Goal: Check status: Check status

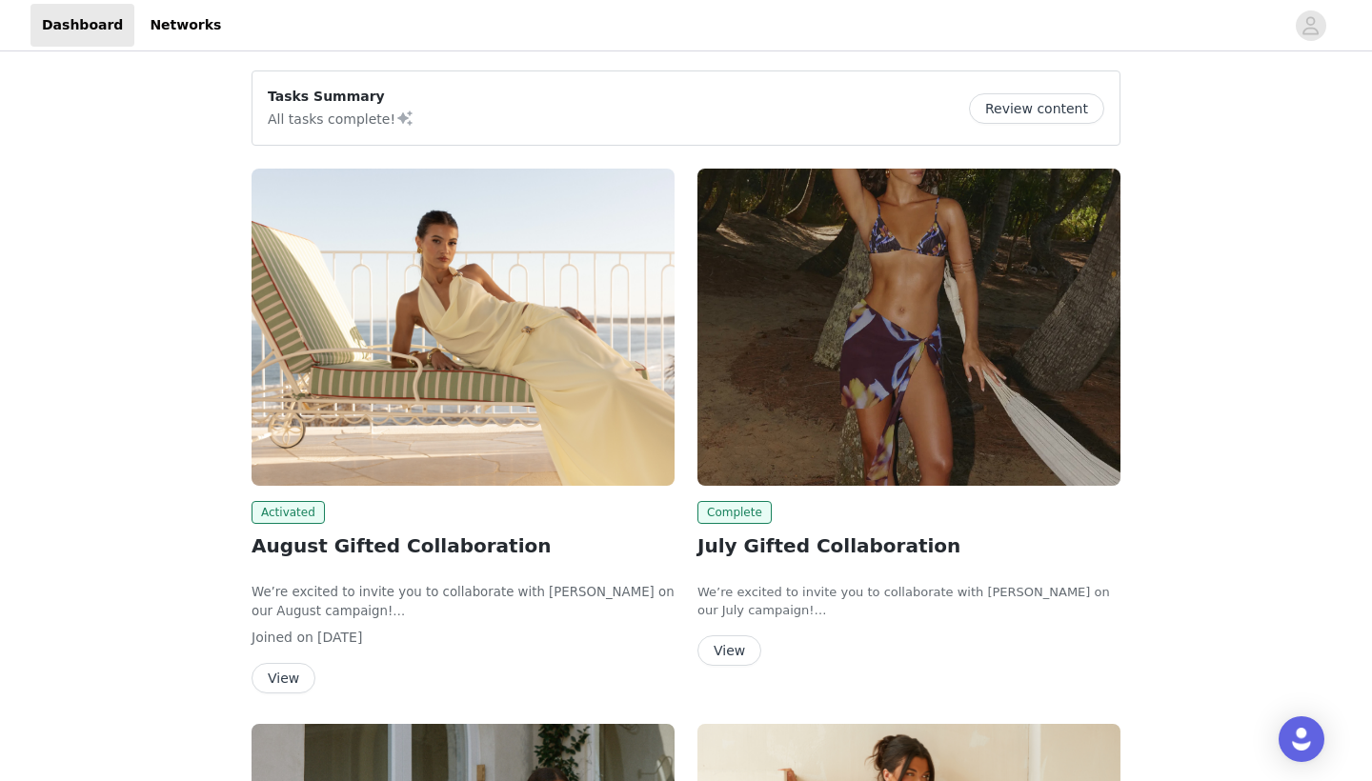
click at [532, 352] on img at bounding box center [463, 327] width 423 height 317
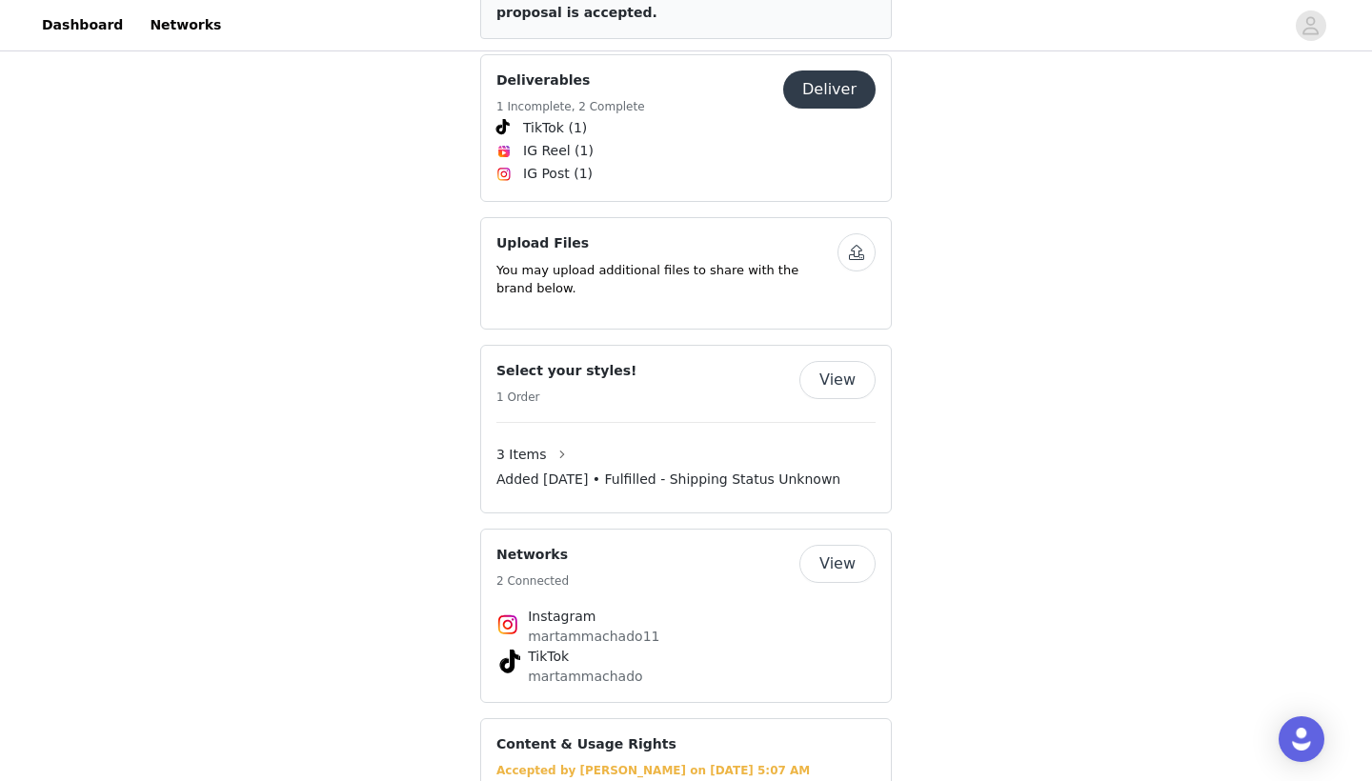
scroll to position [1142, 0]
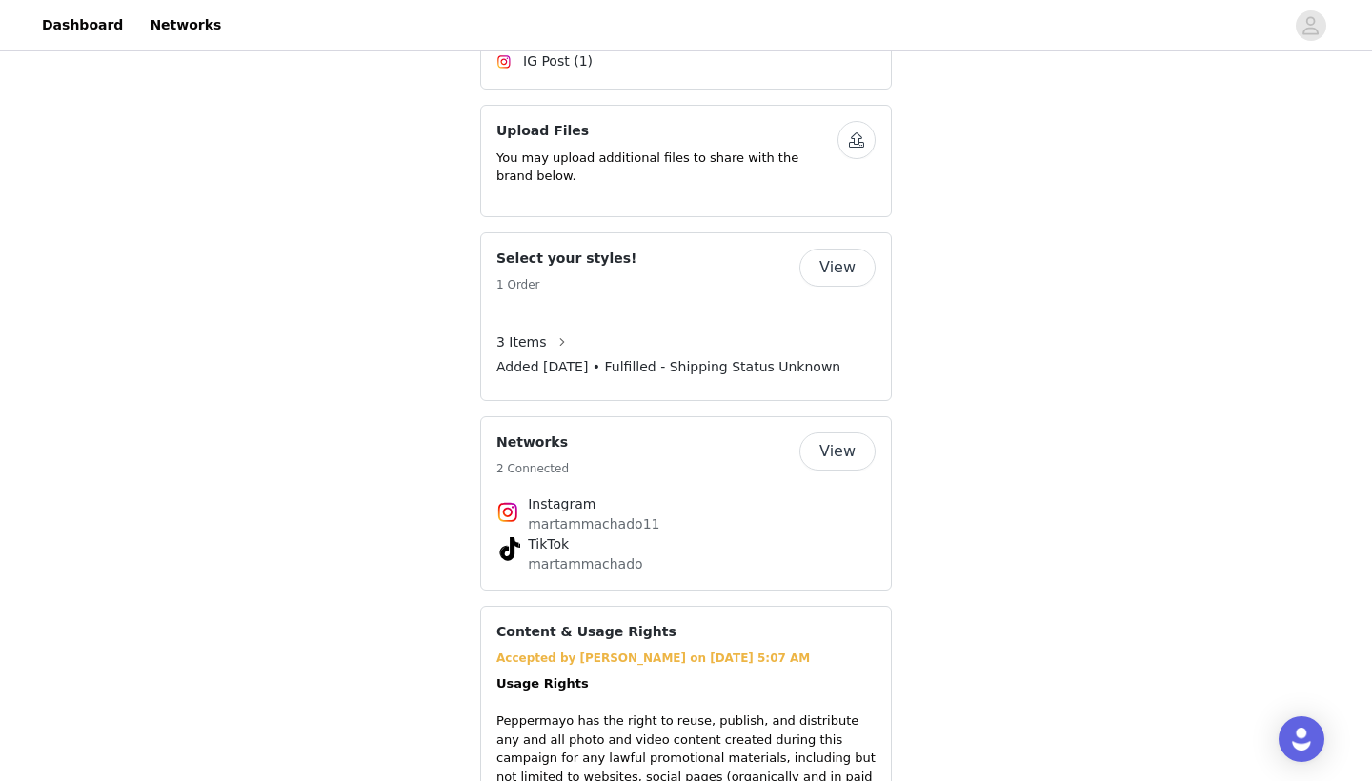
click at [676, 357] on span "Added [DATE] • Fulfilled - Shipping Status Unknown" at bounding box center [668, 367] width 344 height 20
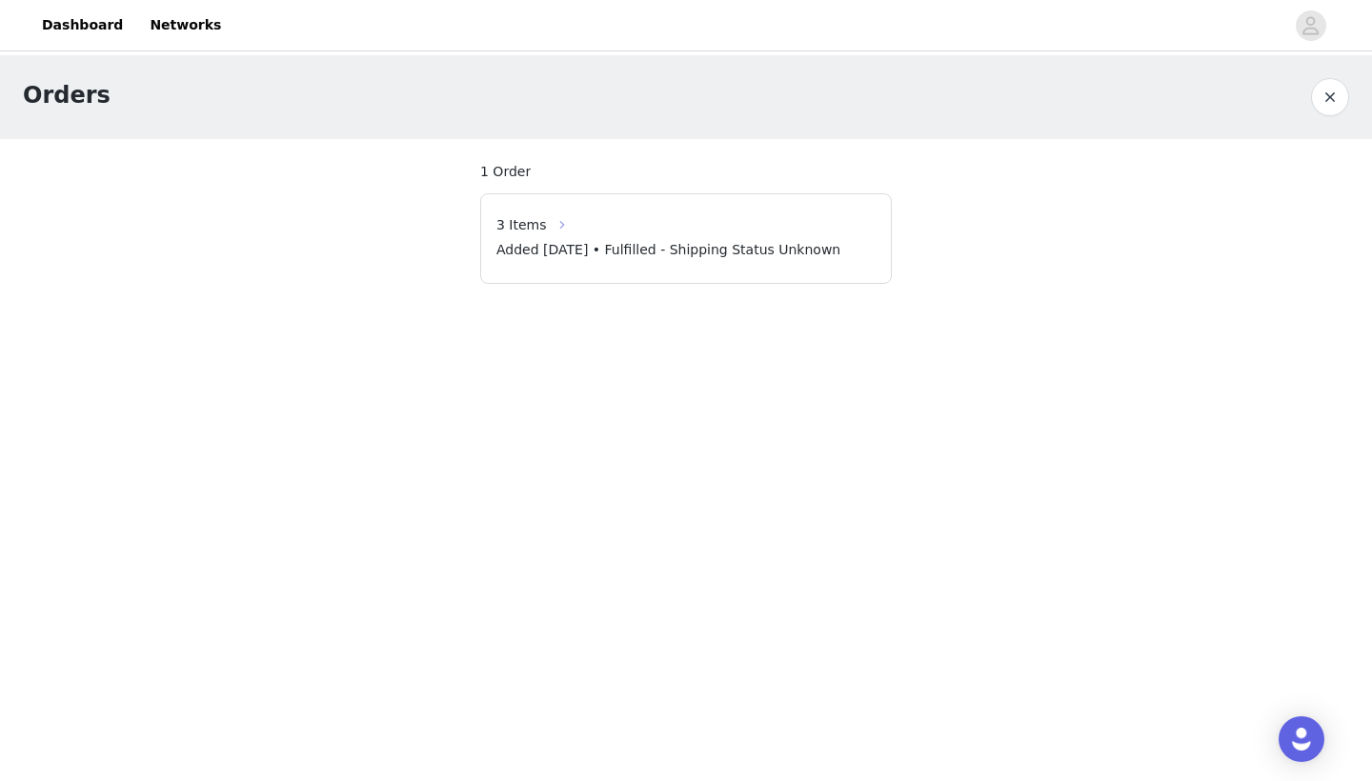
click at [559, 223] on button "button" at bounding box center [562, 225] width 30 height 30
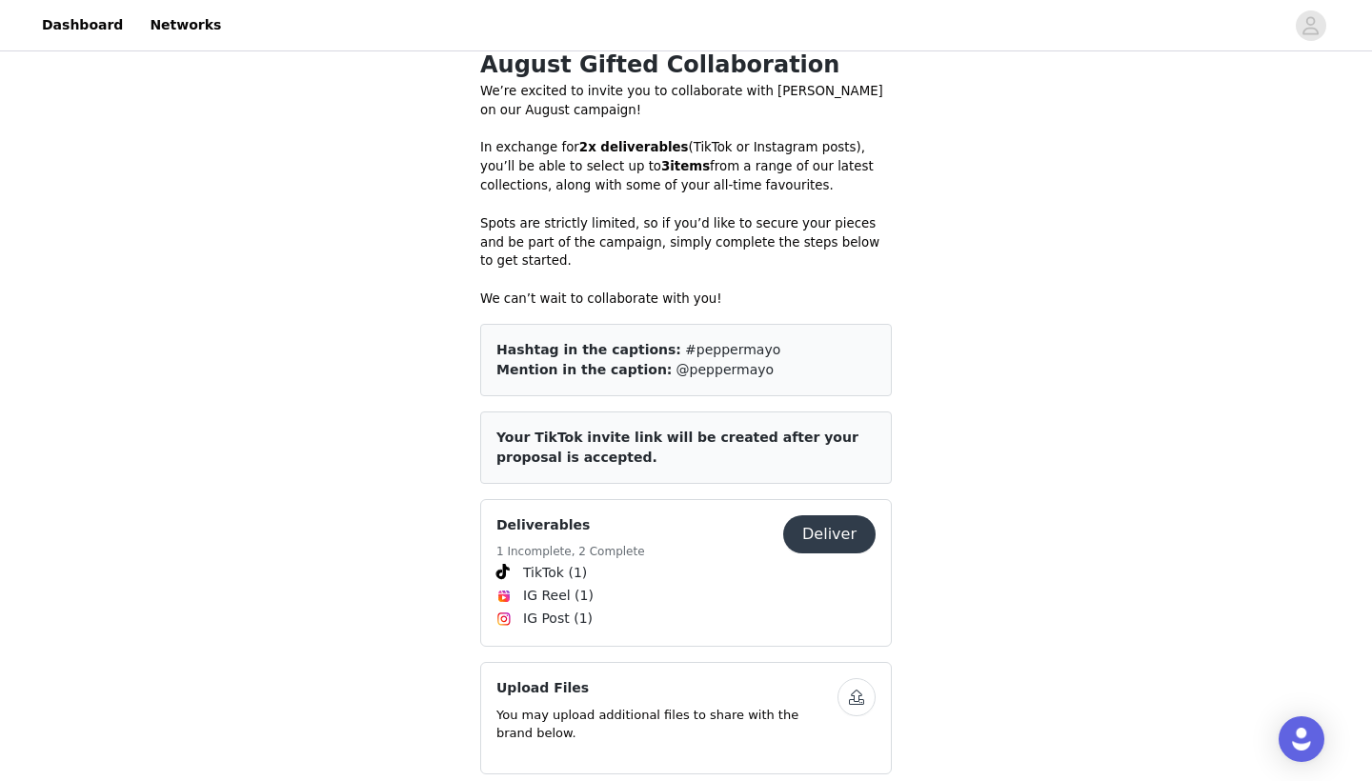
scroll to position [936, 0]
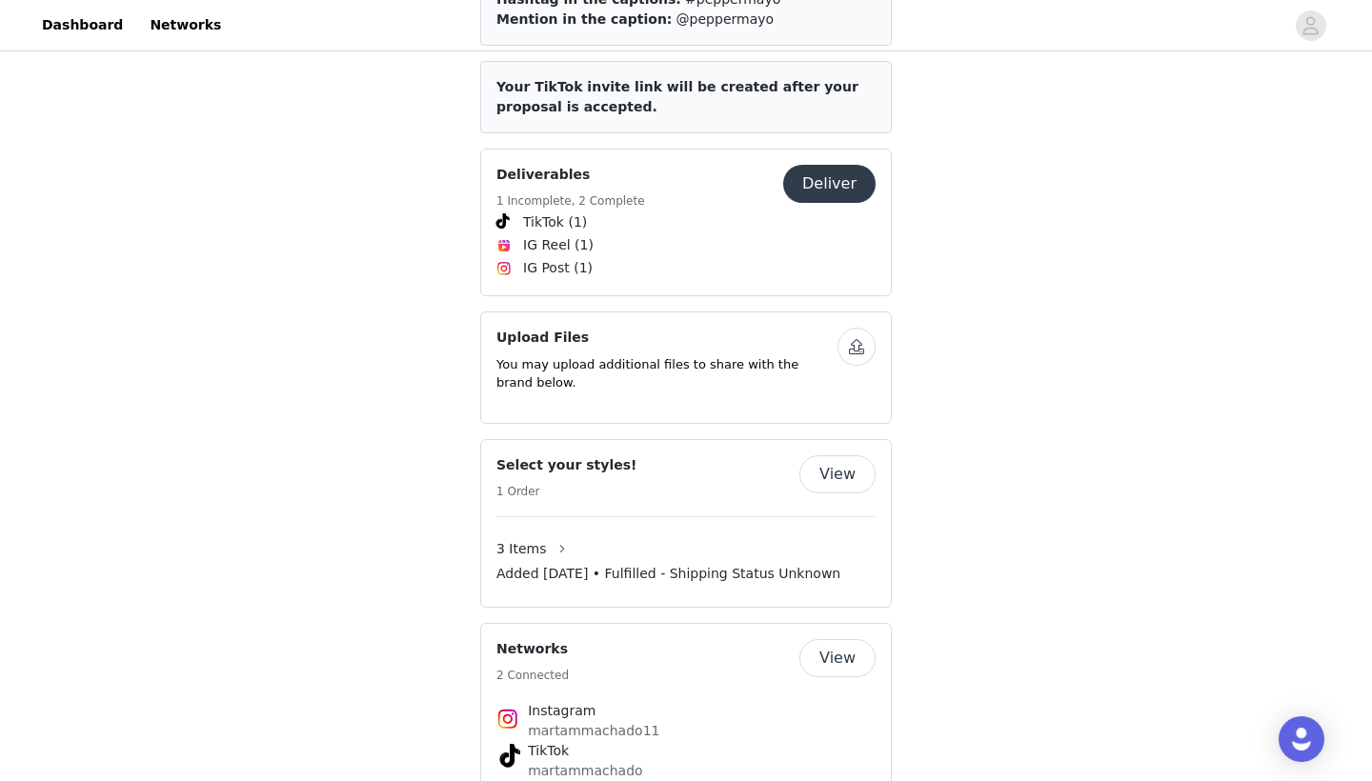
click at [834, 455] on button "View" at bounding box center [837, 474] width 76 height 38
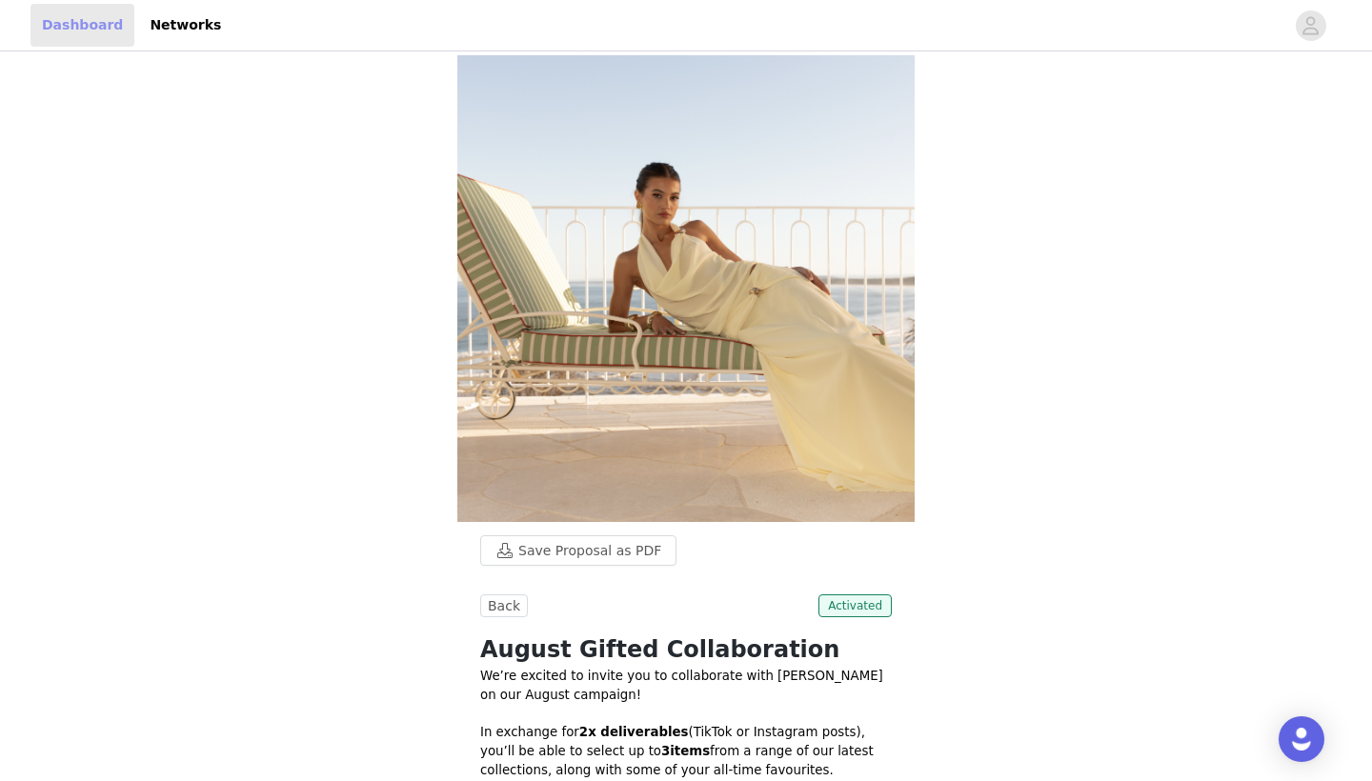
click at [92, 25] on link "Dashboard" at bounding box center [82, 25] width 104 height 43
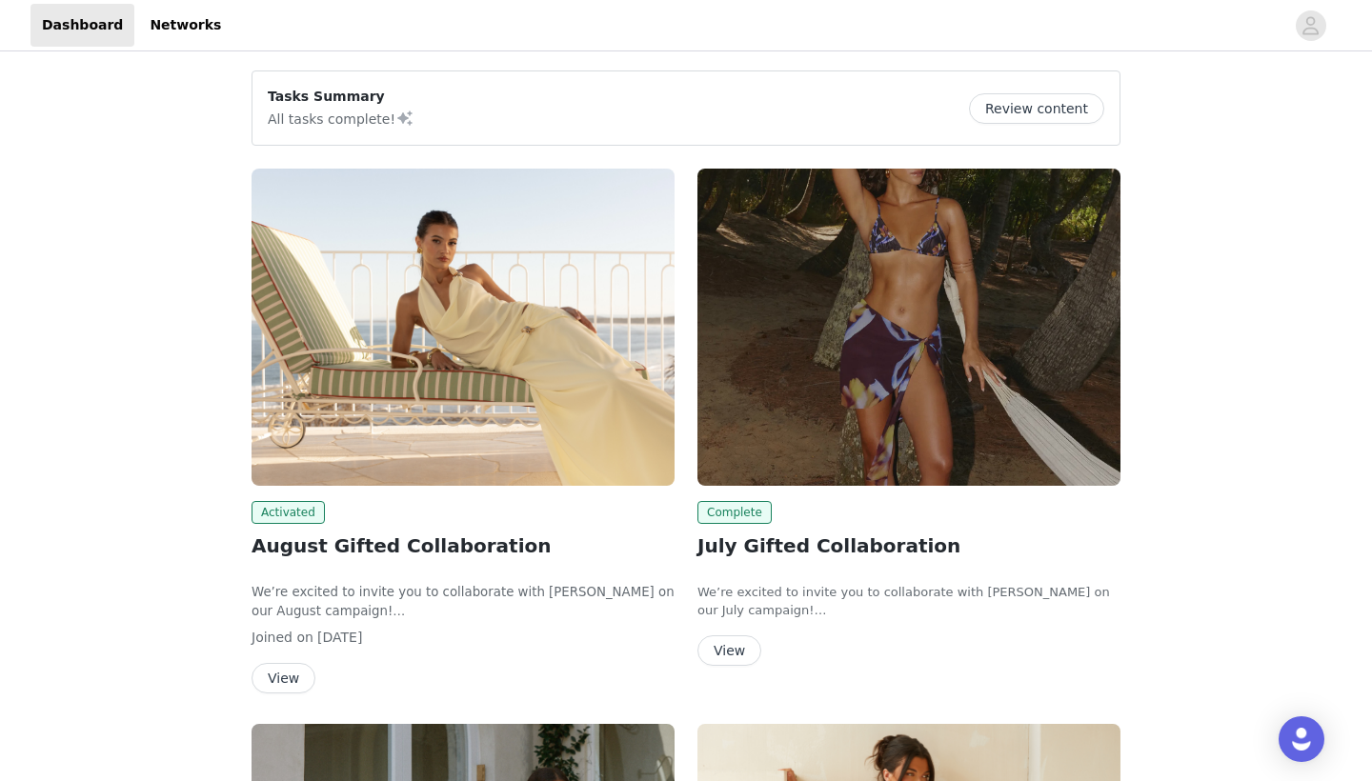
click at [542, 393] on img at bounding box center [463, 327] width 423 height 317
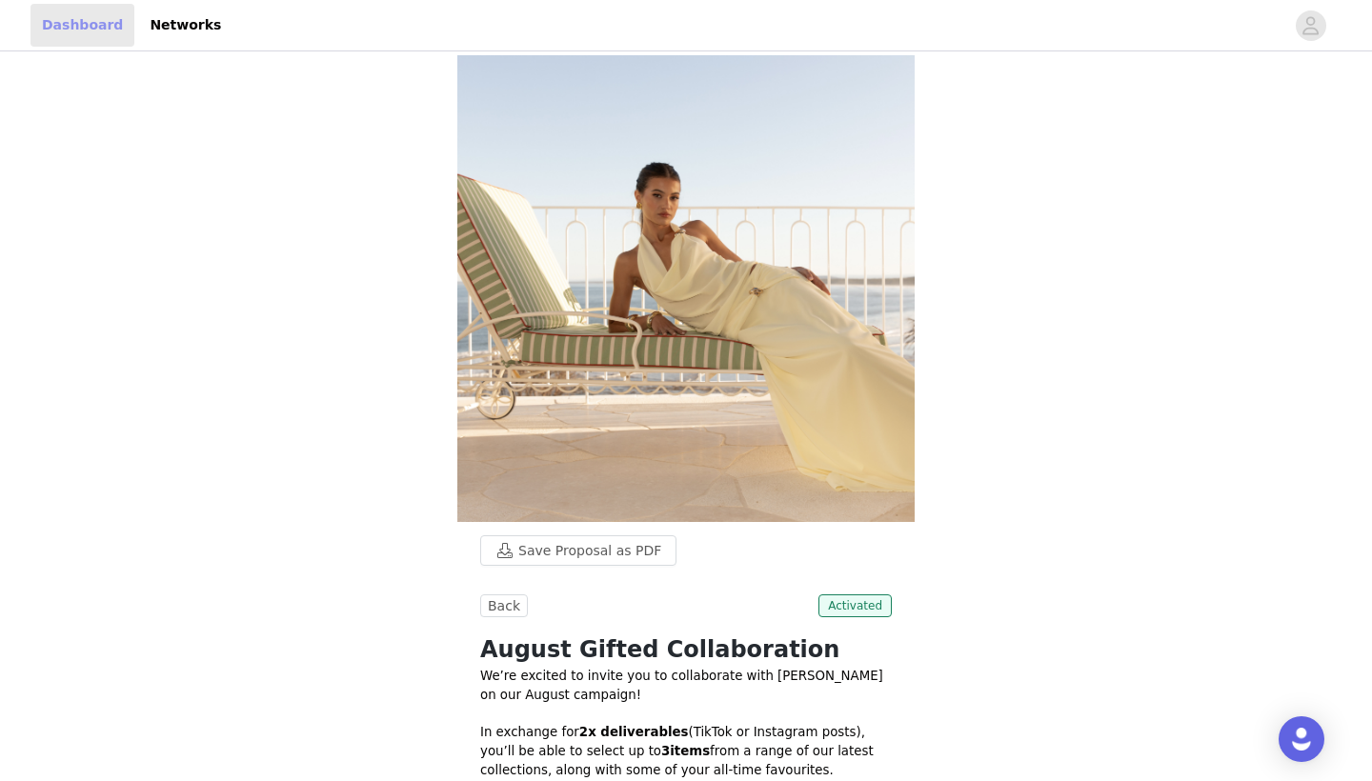
click at [94, 35] on link "Dashboard" at bounding box center [82, 25] width 104 height 43
